Goal: Transaction & Acquisition: Purchase product/service

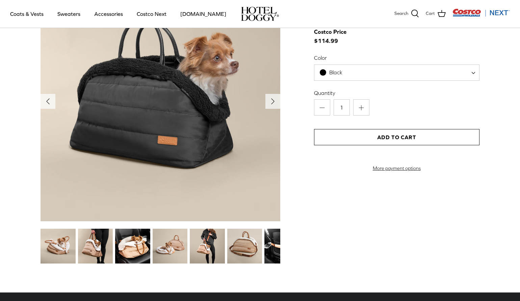
scroll to position [739, 0]
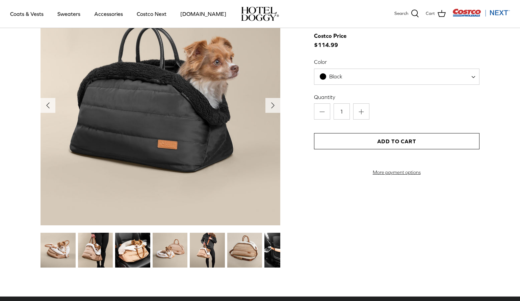
click at [188, 120] on img at bounding box center [161, 105] width 240 height 240
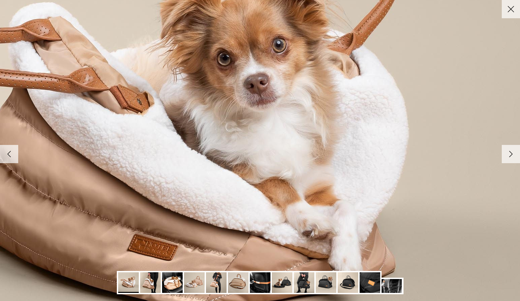
click at [510, 155] on polyline at bounding box center [511, 154] width 3 height 6
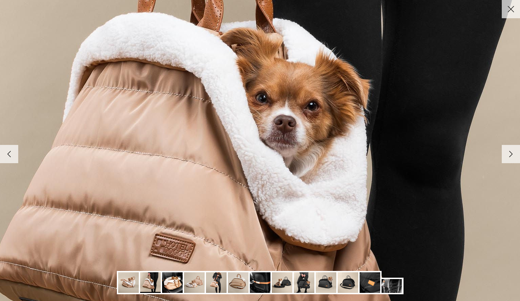
click at [510, 155] on polyline at bounding box center [511, 154] width 3 height 6
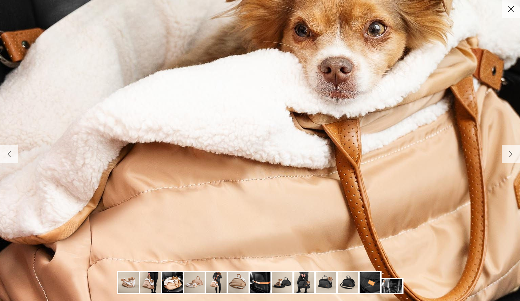
click at [510, 155] on polyline at bounding box center [511, 154] width 3 height 6
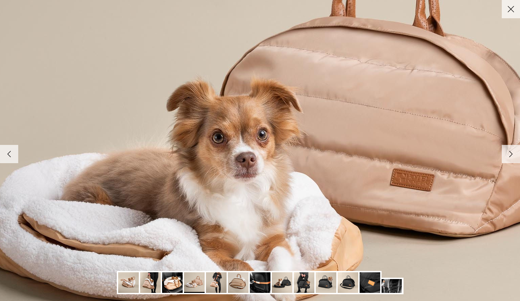
click at [510, 155] on polyline at bounding box center [511, 154] width 3 height 6
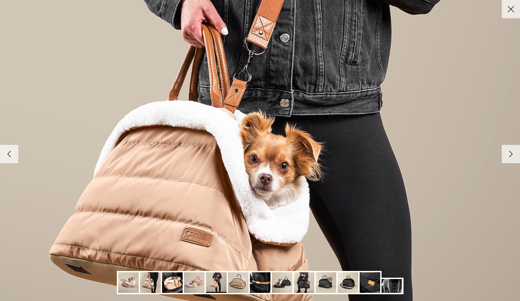
click at [510, 155] on polyline at bounding box center [511, 154] width 3 height 6
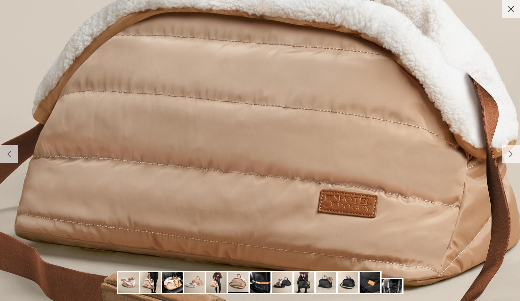
click at [510, 155] on polyline at bounding box center [511, 154] width 3 height 6
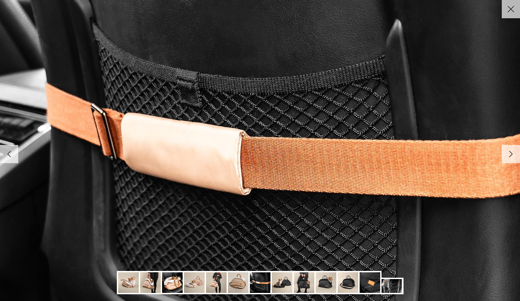
click at [510, 155] on polyline at bounding box center [511, 154] width 3 height 6
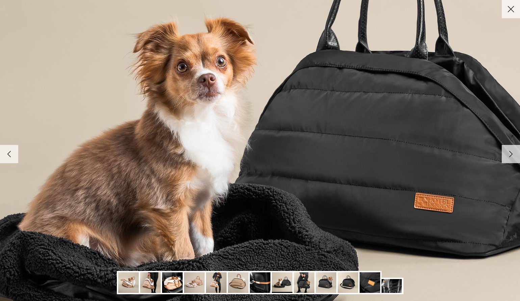
click at [510, 155] on polyline at bounding box center [511, 154] width 3 height 6
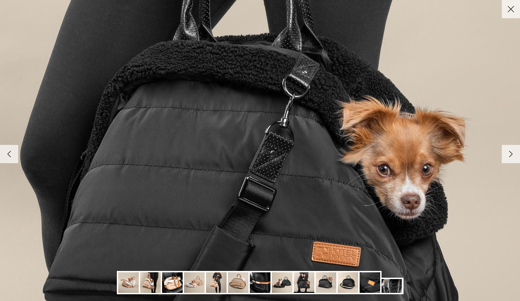
click at [510, 155] on polyline at bounding box center [511, 154] width 3 height 6
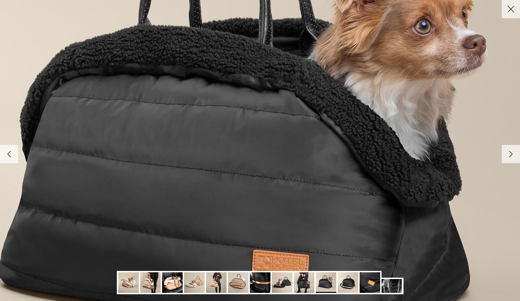
click at [510, 155] on polyline at bounding box center [511, 154] width 3 height 6
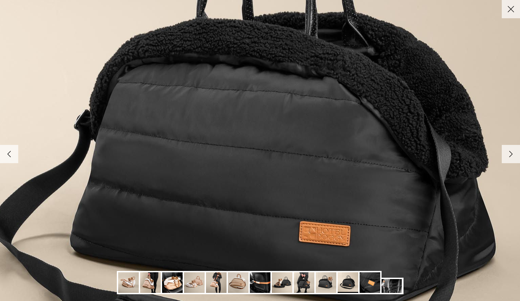
click at [510, 155] on polyline at bounding box center [511, 154] width 3 height 6
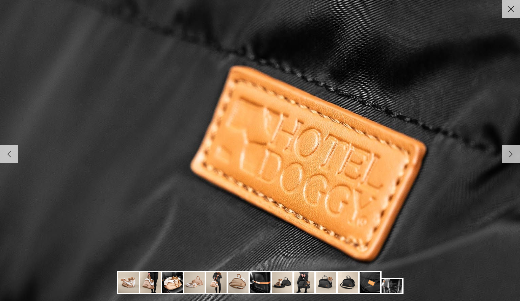
click at [510, 155] on polyline at bounding box center [511, 154] width 3 height 6
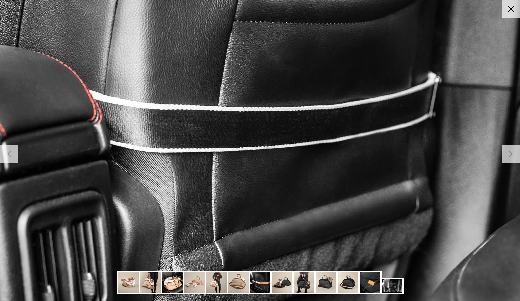
click at [307, 286] on img at bounding box center [304, 282] width 21 height 21
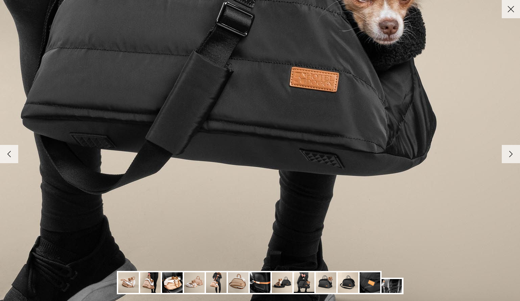
click at [327, 285] on img at bounding box center [326, 282] width 21 height 21
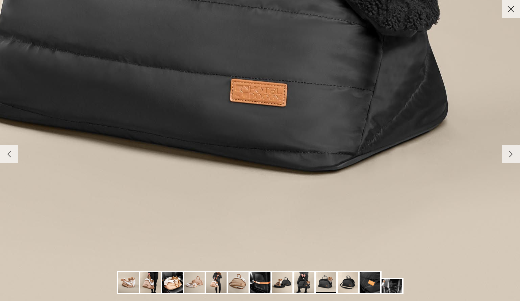
click at [326, 282] on img at bounding box center [326, 282] width 21 height 21
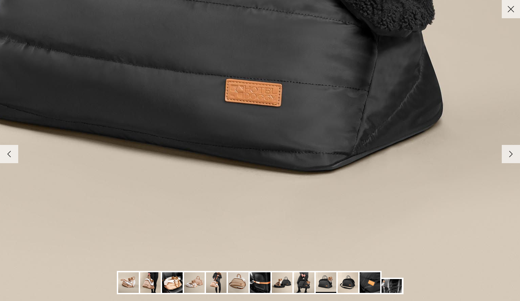
click at [343, 282] on img at bounding box center [348, 282] width 21 height 21
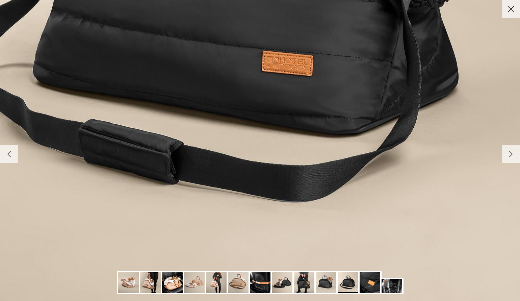
click at [373, 282] on img at bounding box center [370, 282] width 21 height 21
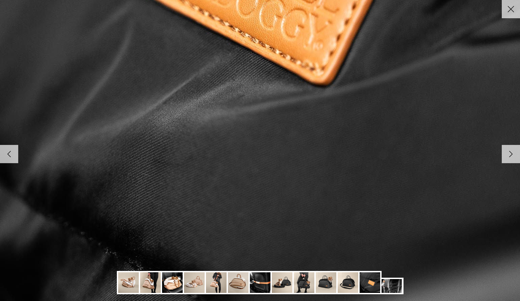
click at [393, 286] on img at bounding box center [392, 286] width 21 height 14
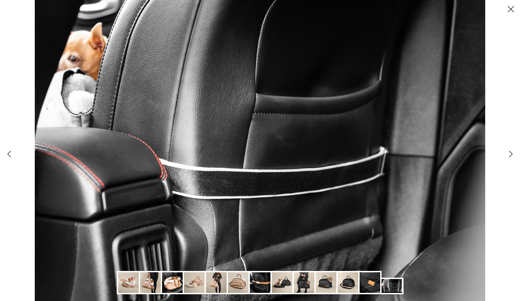
click at [8, 157] on icon "Left" at bounding box center [8, 153] width 11 height 11
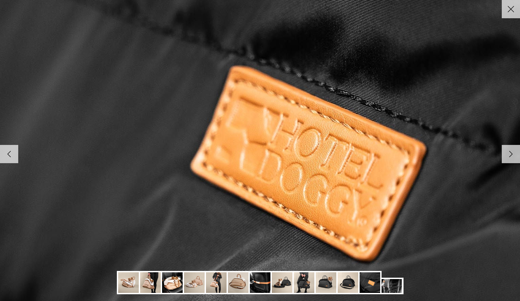
click at [8, 157] on icon "Left" at bounding box center [8, 153] width 11 height 11
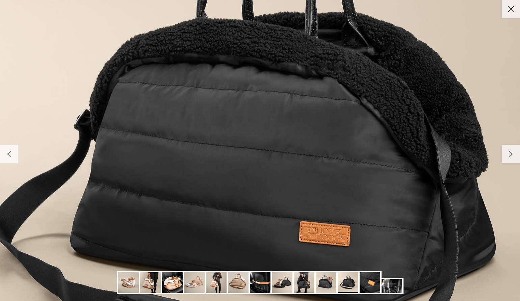
click at [8, 157] on icon "Left" at bounding box center [8, 153] width 11 height 11
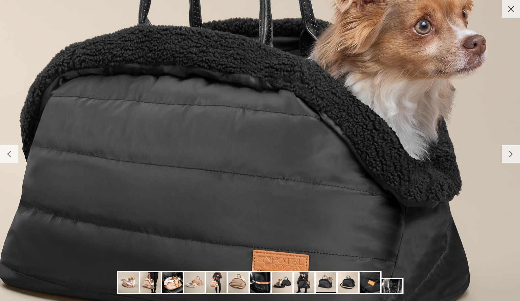
click at [8, 157] on icon "Left" at bounding box center [8, 153] width 11 height 11
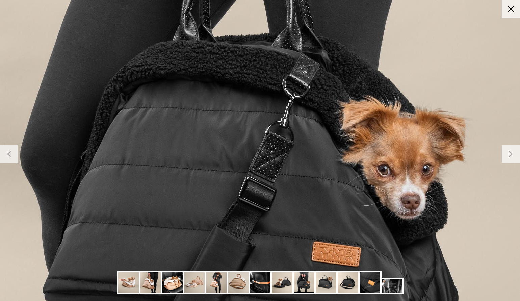
click at [8, 157] on icon "Left" at bounding box center [8, 153] width 11 height 11
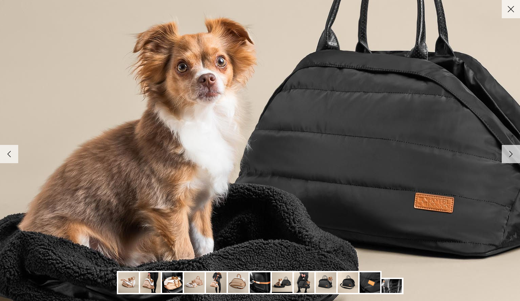
click at [8, 157] on icon "Left" at bounding box center [8, 153] width 11 height 11
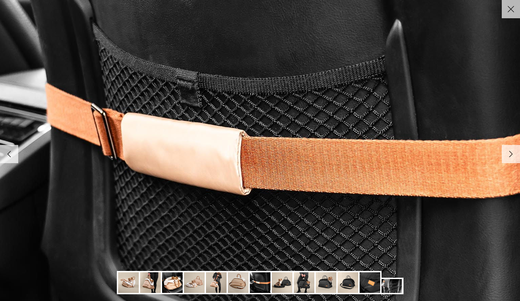
click at [8, 157] on icon "Left" at bounding box center [8, 153] width 11 height 11
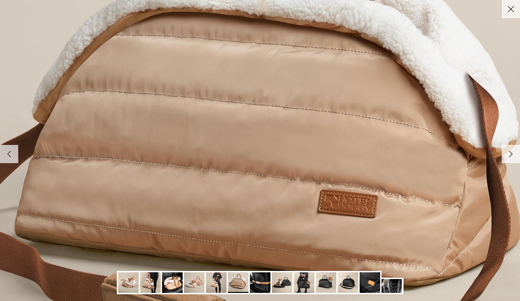
click at [8, 157] on icon "Left" at bounding box center [8, 153] width 11 height 11
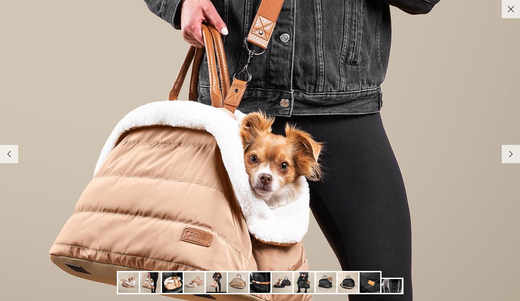
click at [8, 157] on icon "Left" at bounding box center [8, 153] width 11 height 11
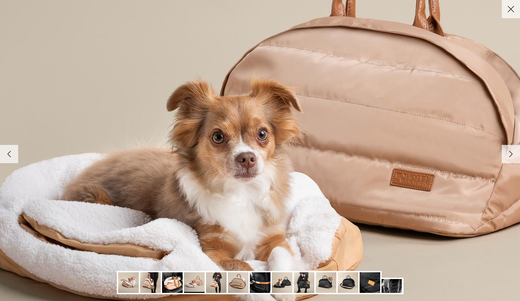
click at [8, 157] on icon "Left" at bounding box center [8, 153] width 11 height 11
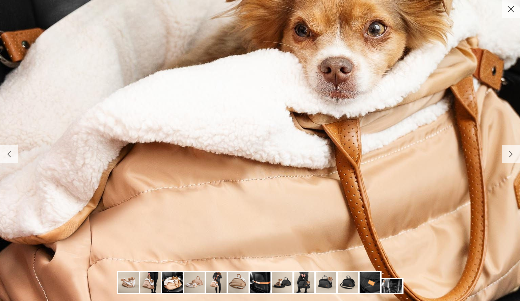
click at [8, 157] on icon "Left" at bounding box center [8, 153] width 11 height 11
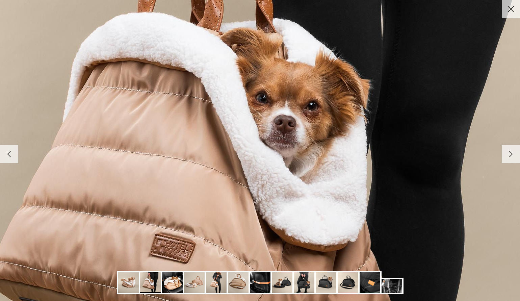
click at [8, 157] on icon "Left" at bounding box center [8, 153] width 11 height 11
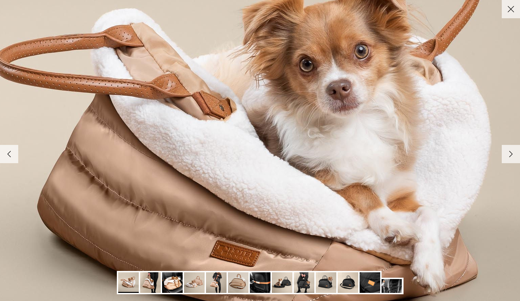
click at [8, 157] on icon "Left" at bounding box center [8, 153] width 11 height 11
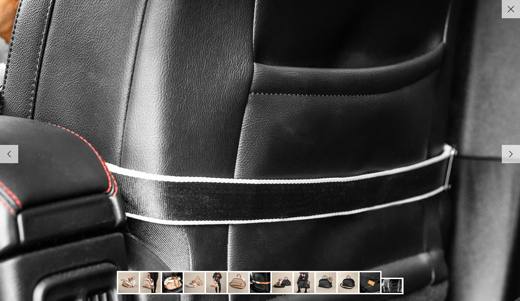
click at [8, 157] on icon "Left" at bounding box center [8, 153] width 11 height 11
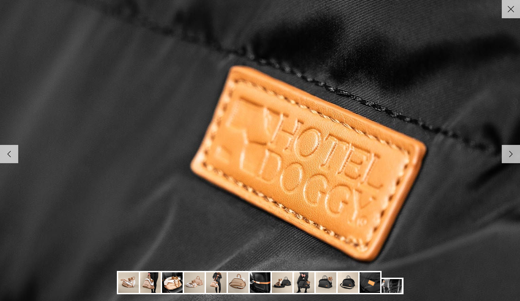
click at [8, 157] on icon "Left" at bounding box center [8, 153] width 11 height 11
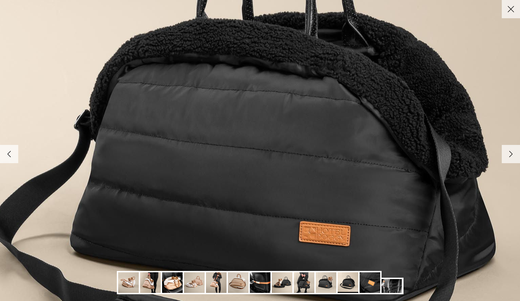
click at [8, 157] on icon "Left" at bounding box center [8, 153] width 11 height 11
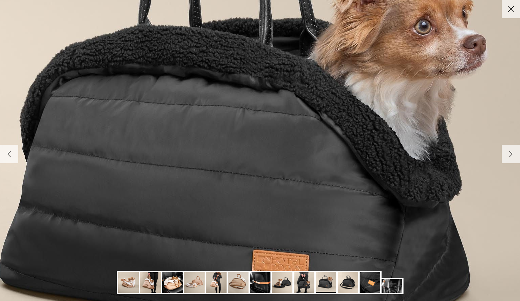
click at [8, 157] on icon "Left" at bounding box center [8, 153] width 11 height 11
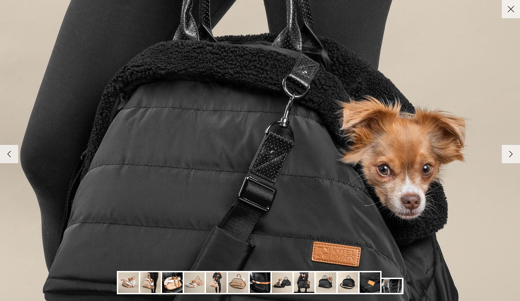
click at [8, 157] on icon "Left" at bounding box center [8, 153] width 11 height 11
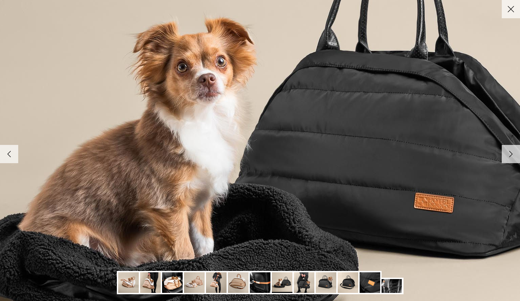
click at [8, 157] on icon "Left" at bounding box center [8, 153] width 11 height 11
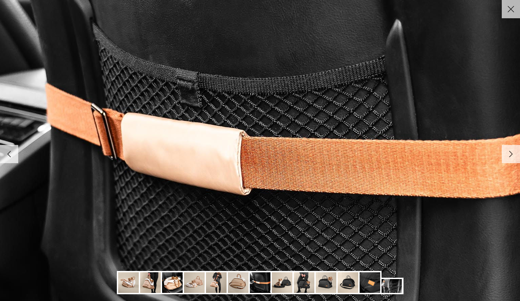
click at [8, 157] on icon "Left" at bounding box center [8, 153] width 11 height 11
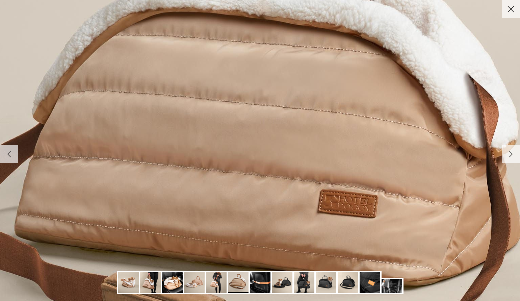
click at [8, 157] on icon "Left" at bounding box center [8, 153] width 11 height 11
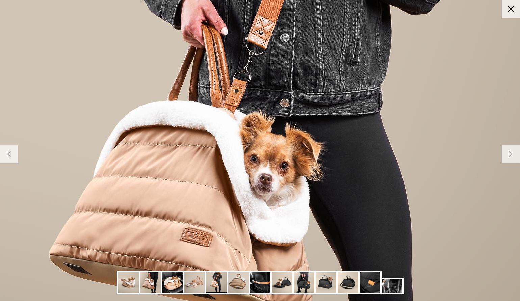
click at [8, 157] on icon "Left" at bounding box center [8, 153] width 11 height 11
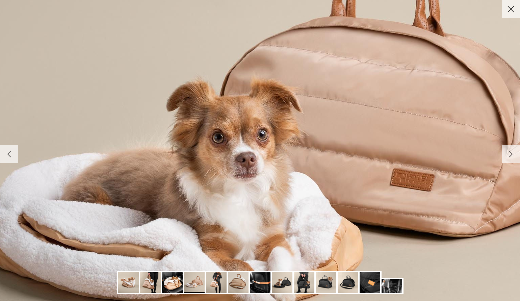
click at [8, 157] on icon "Left" at bounding box center [8, 153] width 11 height 11
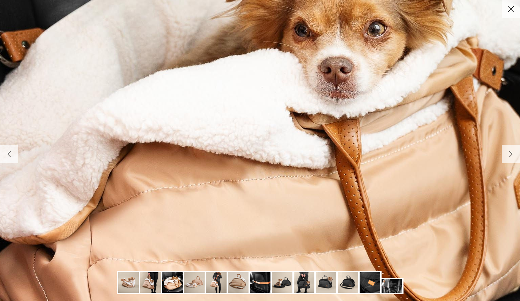
click at [8, 157] on icon "Left" at bounding box center [8, 153] width 11 height 11
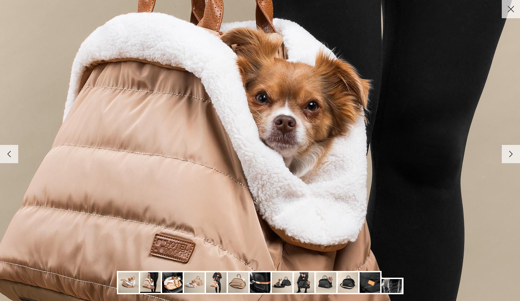
click at [8, 157] on icon "Left" at bounding box center [8, 153] width 11 height 11
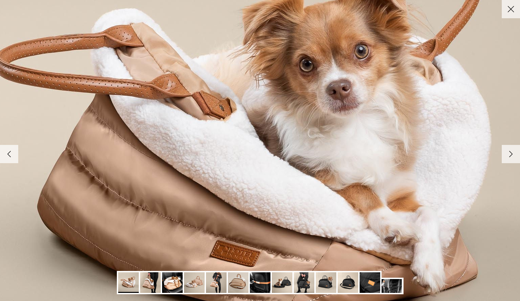
click at [8, 157] on icon "Left" at bounding box center [8, 153] width 11 height 11
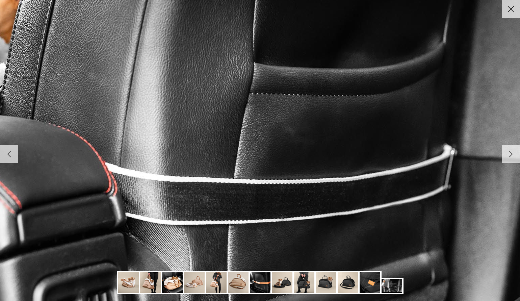
click at [8, 157] on icon "Left" at bounding box center [8, 153] width 11 height 11
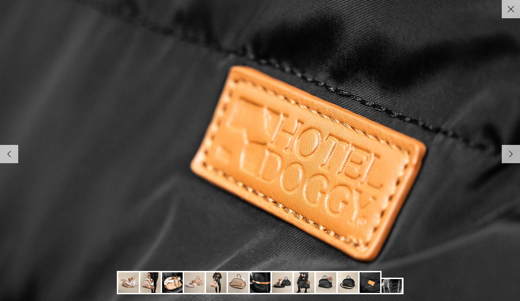
click at [8, 157] on icon "Left" at bounding box center [8, 153] width 11 height 11
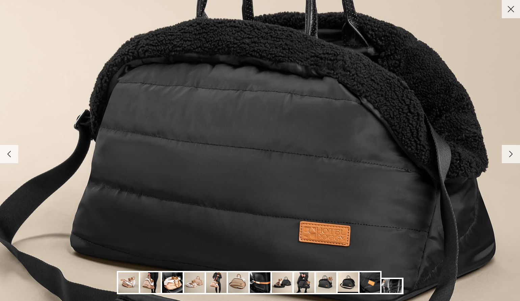
click at [8, 157] on icon "Left" at bounding box center [8, 153] width 11 height 11
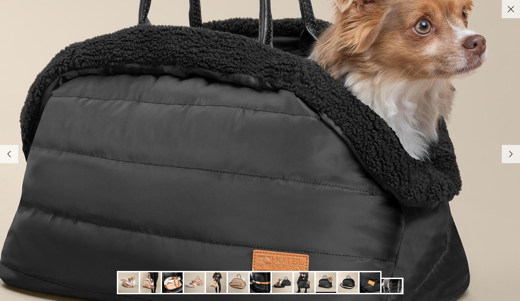
click at [8, 157] on icon "Left" at bounding box center [8, 153] width 11 height 11
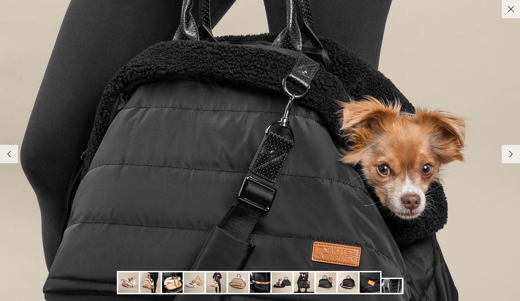
click at [8, 157] on icon "Left" at bounding box center [8, 153] width 11 height 11
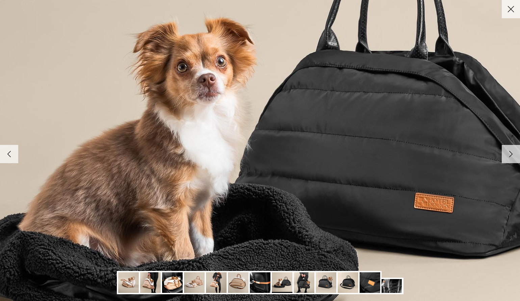
click at [8, 157] on icon "Left" at bounding box center [8, 153] width 11 height 11
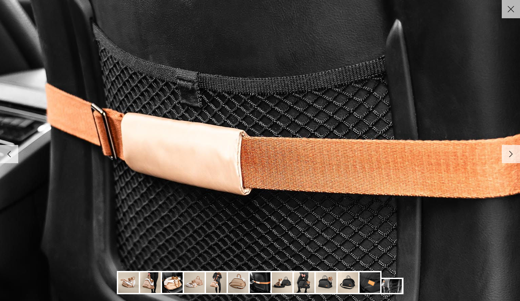
click at [8, 157] on icon "Left" at bounding box center [8, 153] width 11 height 11
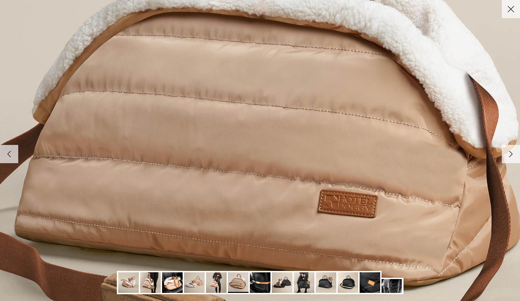
click at [8, 157] on icon "Left" at bounding box center [8, 153] width 11 height 11
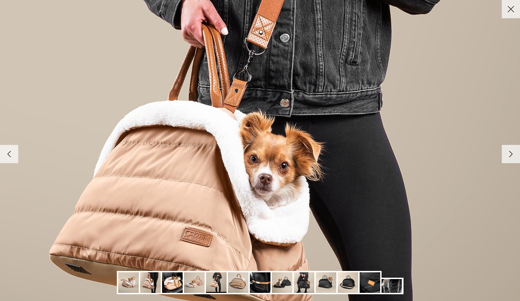
click at [8, 157] on icon "Left" at bounding box center [8, 153] width 11 height 11
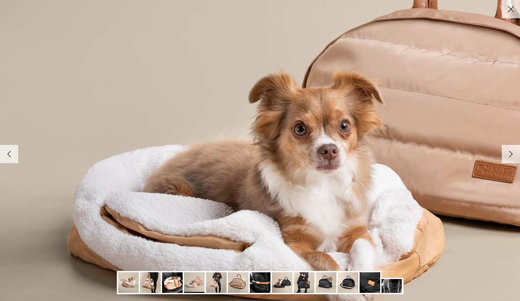
click at [13, 156] on icon "Left" at bounding box center [8, 153] width 11 height 11
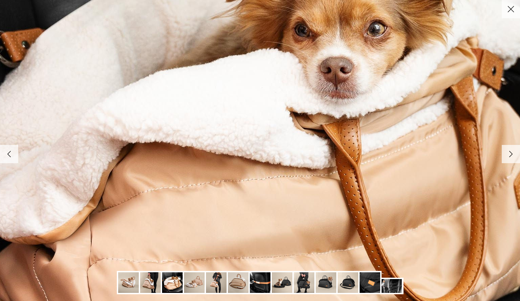
click at [13, 156] on icon "Left" at bounding box center [8, 153] width 11 height 11
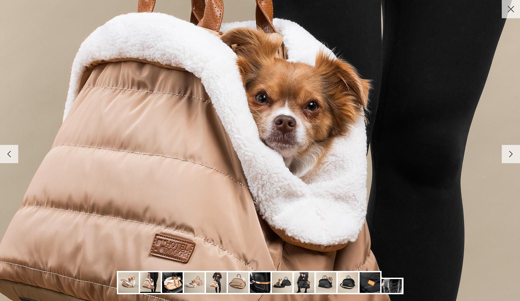
click at [13, 156] on icon "Left" at bounding box center [8, 153] width 11 height 11
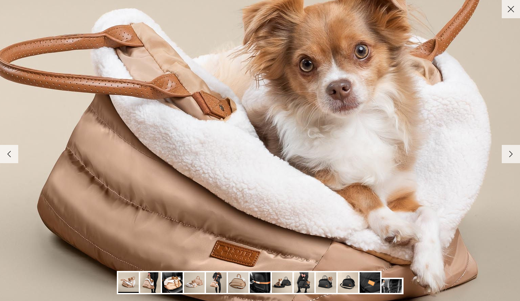
click at [13, 156] on icon "Left" at bounding box center [8, 153] width 11 height 11
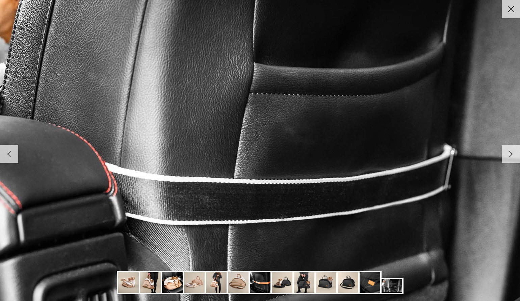
click at [13, 156] on icon "Left" at bounding box center [8, 153] width 11 height 11
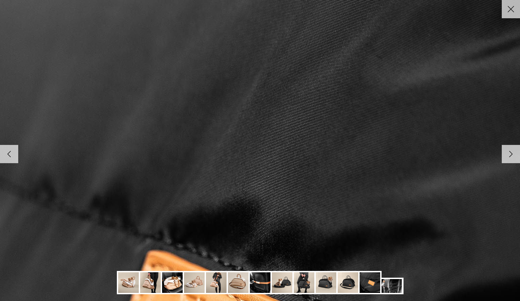
click at [512, 8] on icon "Close" at bounding box center [511, 8] width 11 height 11
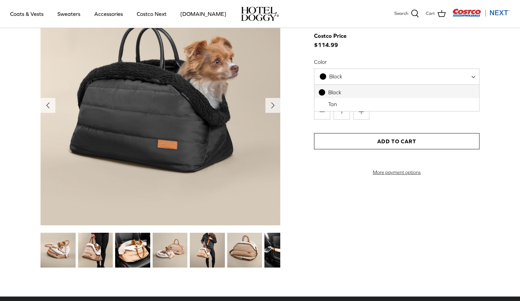
click at [363, 74] on span "Black" at bounding box center [397, 77] width 166 height 16
select select "Tan"
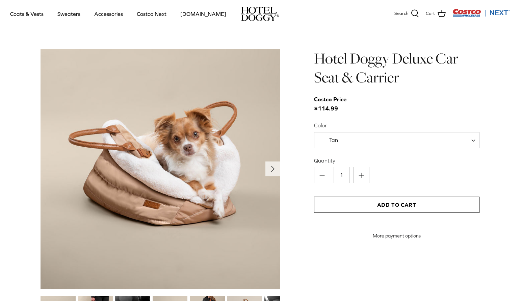
scroll to position [681, 0]
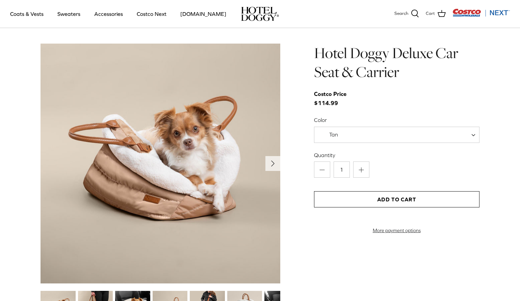
click at [374, 199] on button "Add to Cart" at bounding box center [397, 199] width 166 height 16
click at [396, 196] on button "Add to Cart" at bounding box center [397, 199] width 166 height 16
click at [389, 200] on button "Add to Cart" at bounding box center [397, 199] width 166 height 16
click at [468, 185] on div "Quantity Minus 1 Plus Add to Cart More payment options This item is a recurring…" at bounding box center [397, 192] width 166 height 82
click at [406, 204] on button "Add to Cart" at bounding box center [397, 199] width 166 height 16
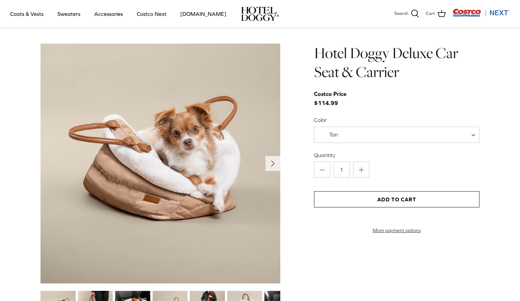
click at [406, 196] on button "Add to Cart" at bounding box center [397, 199] width 166 height 16
click at [395, 197] on button "Add to Cart" at bounding box center [397, 199] width 166 height 16
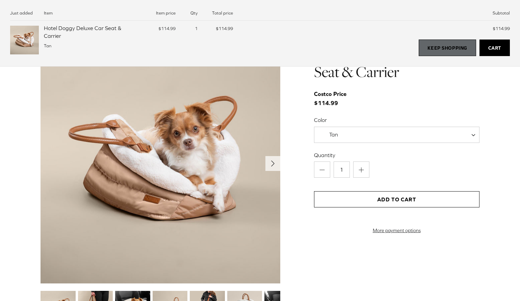
click at [442, 42] on link "Keep Shopping" at bounding box center [447, 48] width 57 height 17
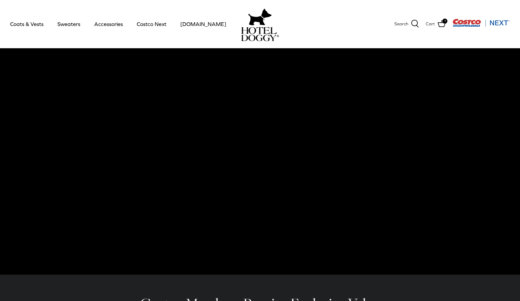
scroll to position [0, 0]
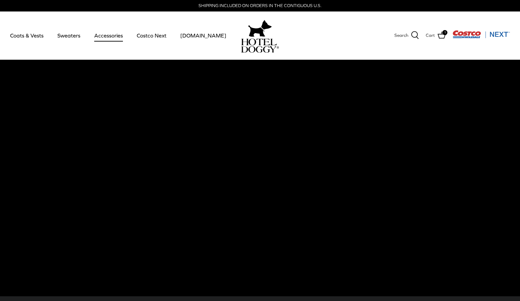
click at [109, 35] on link "Accessories" at bounding box center [108, 35] width 41 height 23
